Goal: Task Accomplishment & Management: Manage account settings

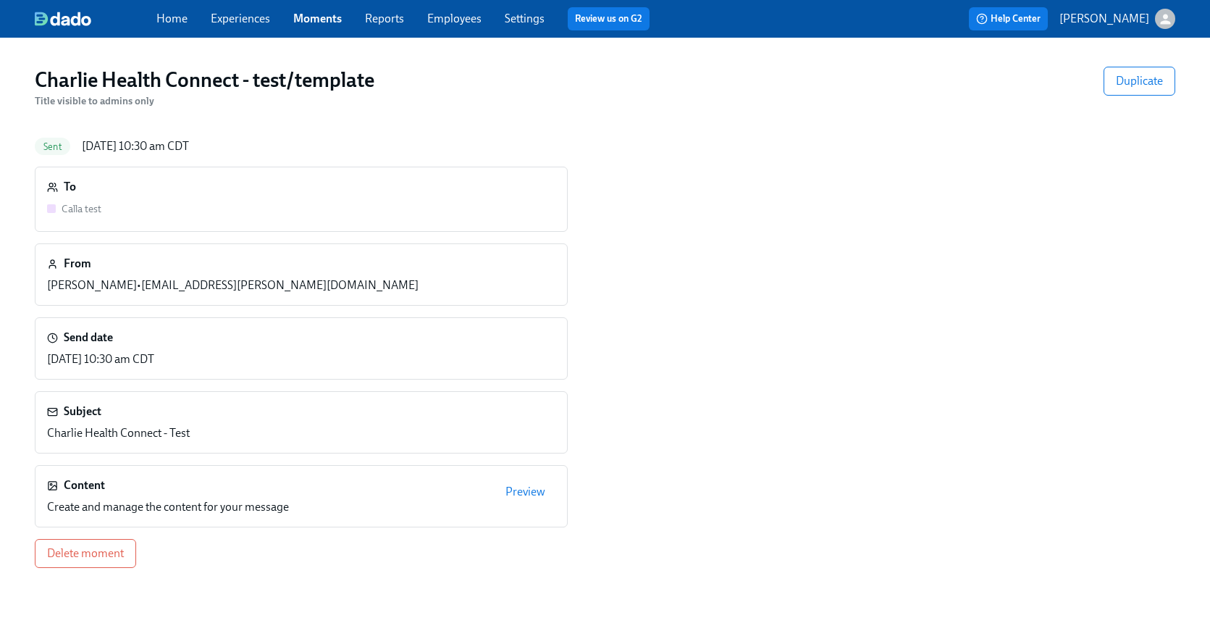
click at [228, 15] on link "Experiences" at bounding box center [240, 19] width 59 height 14
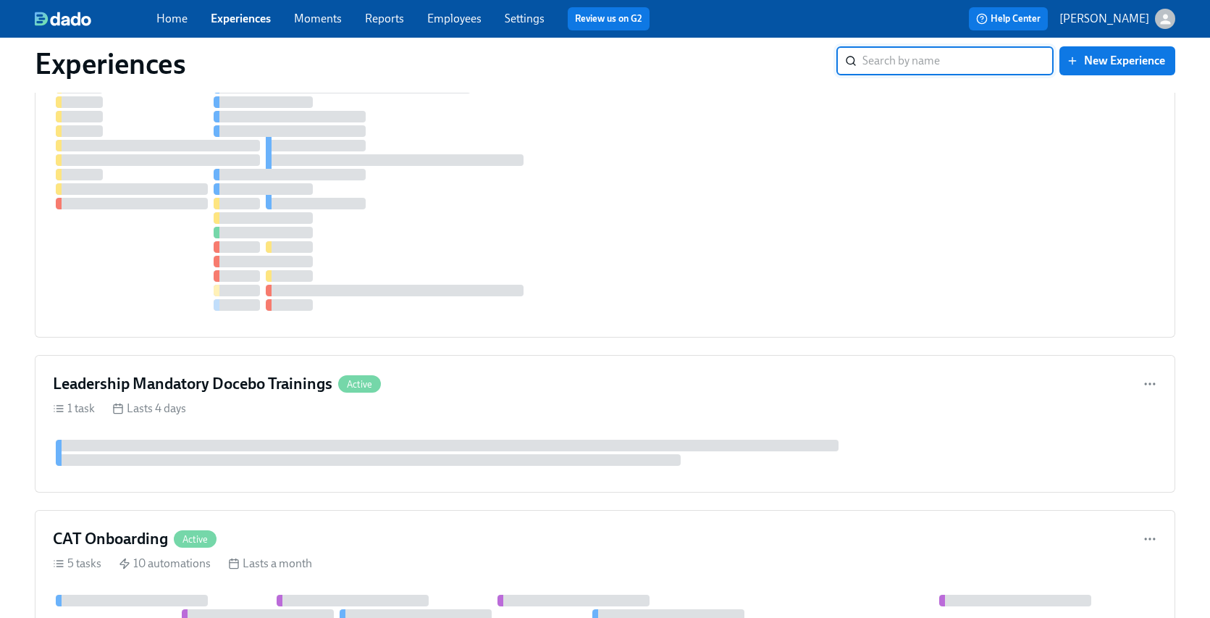
scroll to position [2056, 0]
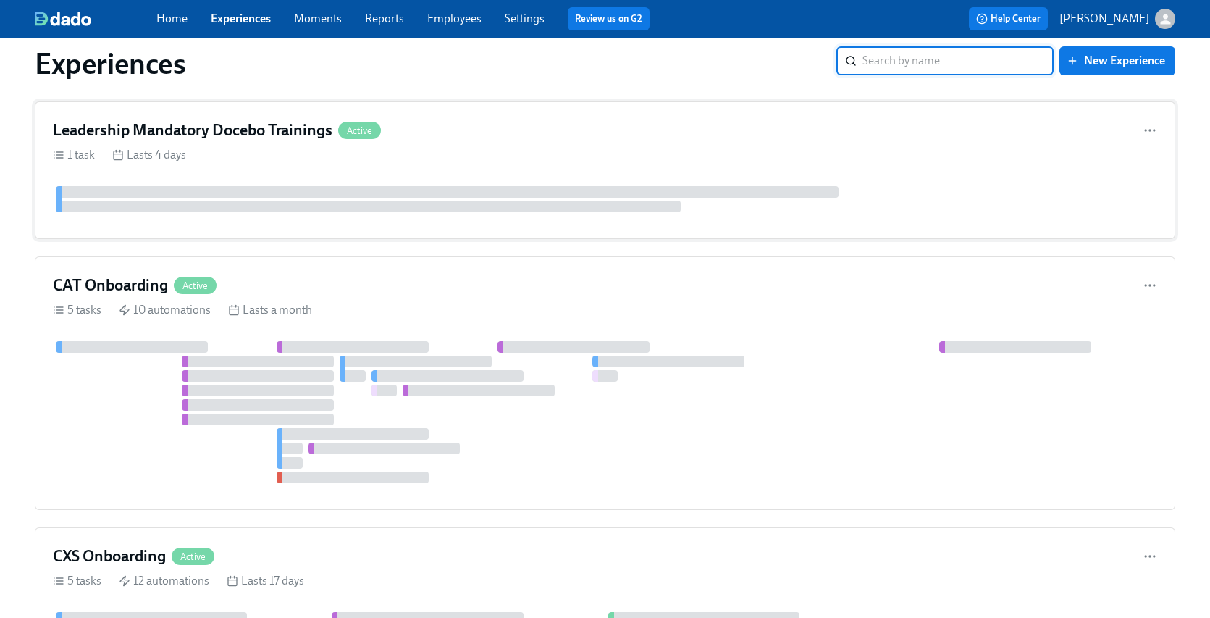
click at [309, 147] on div "1 task Lasts 4 days" at bounding box center [605, 155] width 1105 height 16
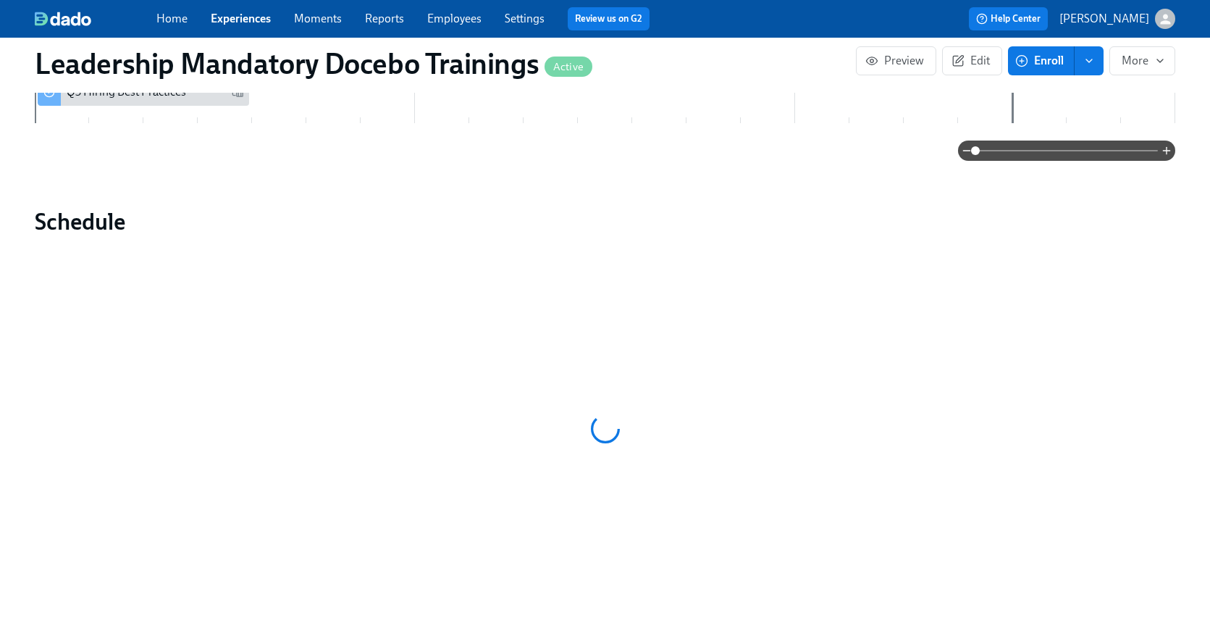
scroll to position [341, 0]
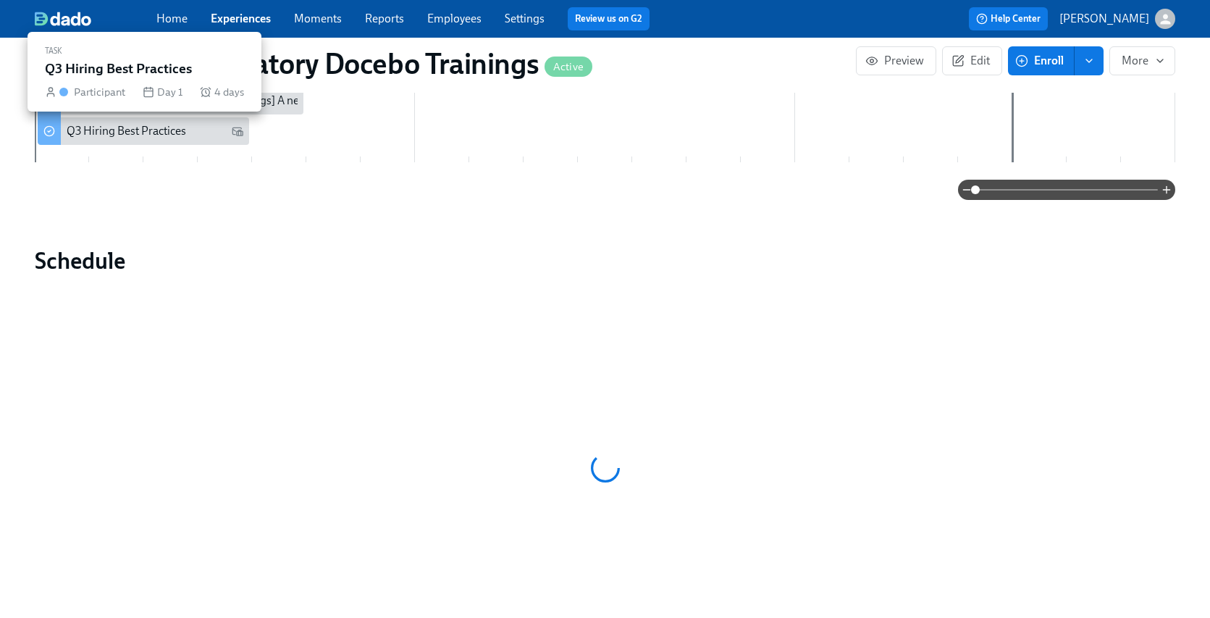
click at [207, 132] on div "Q3 Hiring Best Practices" at bounding box center [155, 131] width 177 height 16
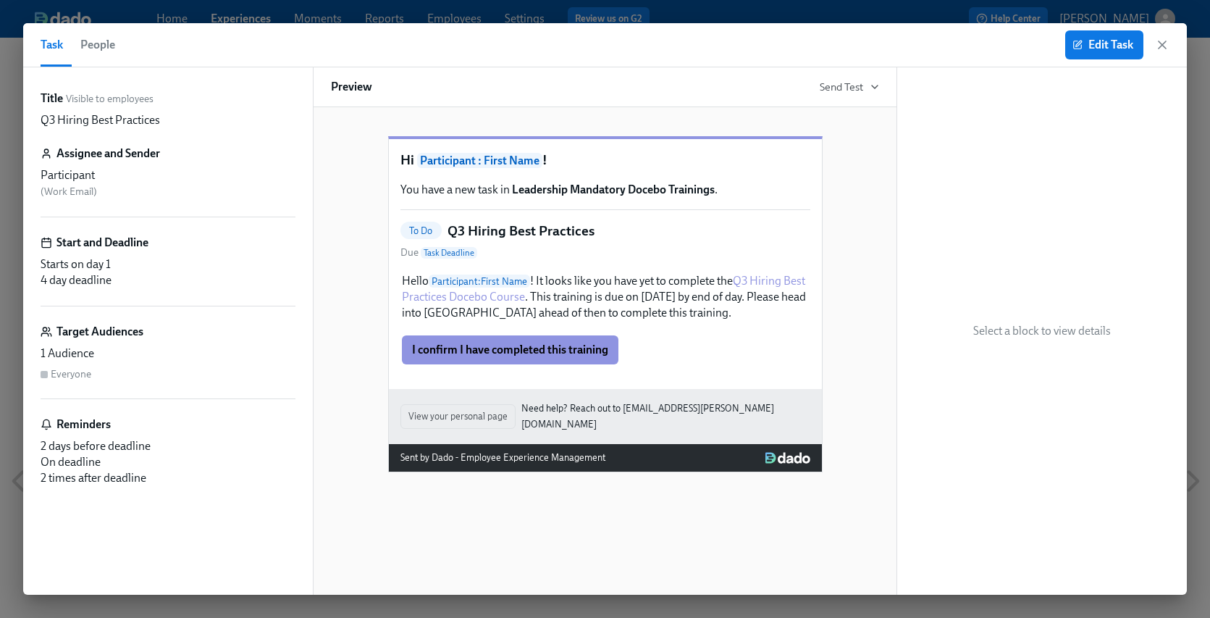
click at [1171, 38] on div "Task People Edit Task" at bounding box center [605, 45] width 1164 height 44
click at [1169, 41] on icon "button" at bounding box center [1162, 45] width 14 height 14
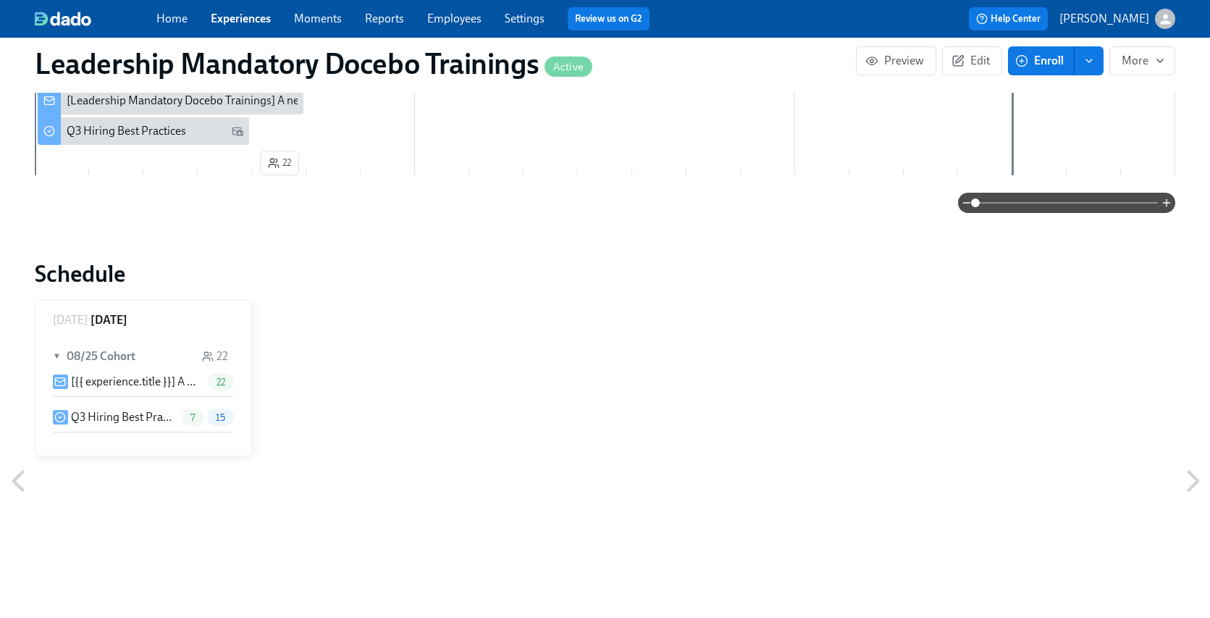
click at [189, 420] on span "7" at bounding box center [193, 417] width 22 height 11
